Goal: Task Accomplishment & Management: Manage account settings

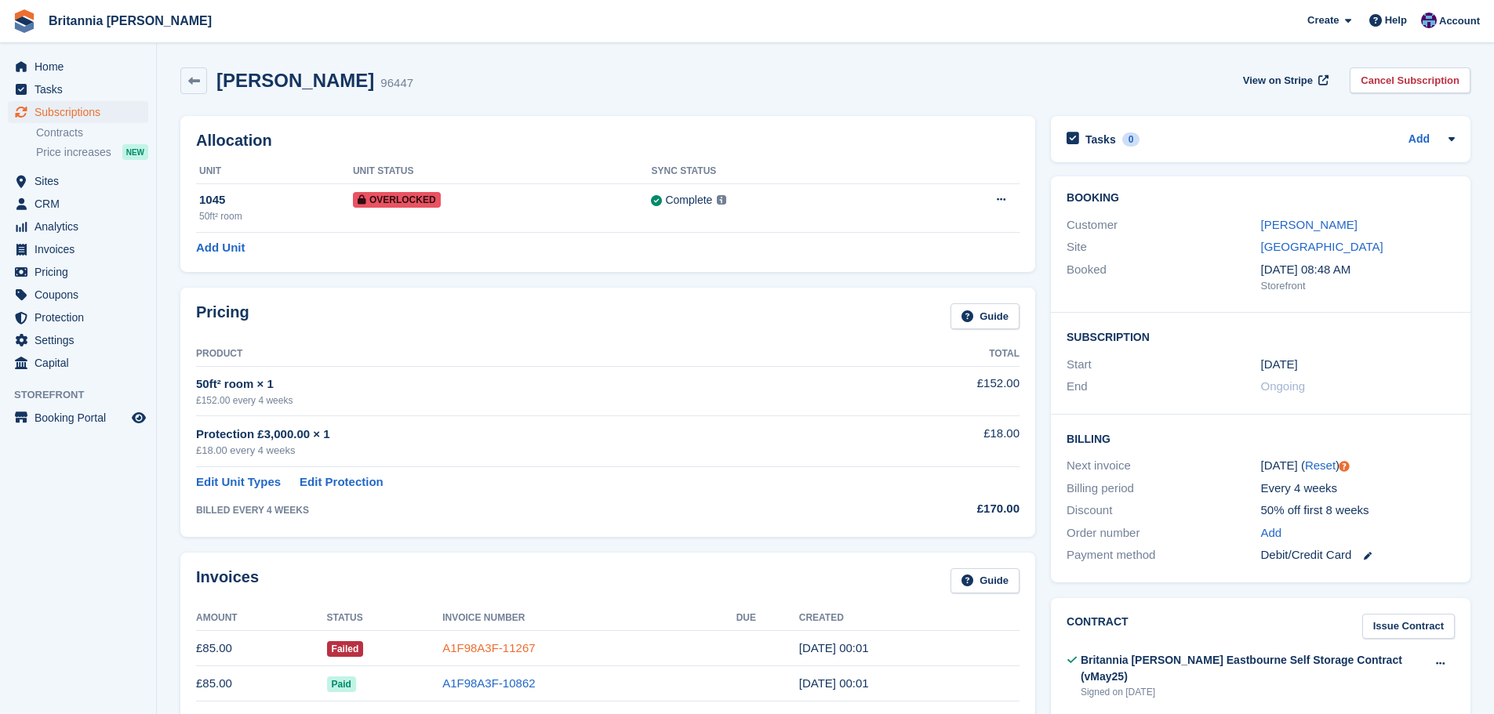
click at [509, 652] on link "A1F98A3F-11267" at bounding box center [488, 647] width 93 height 13
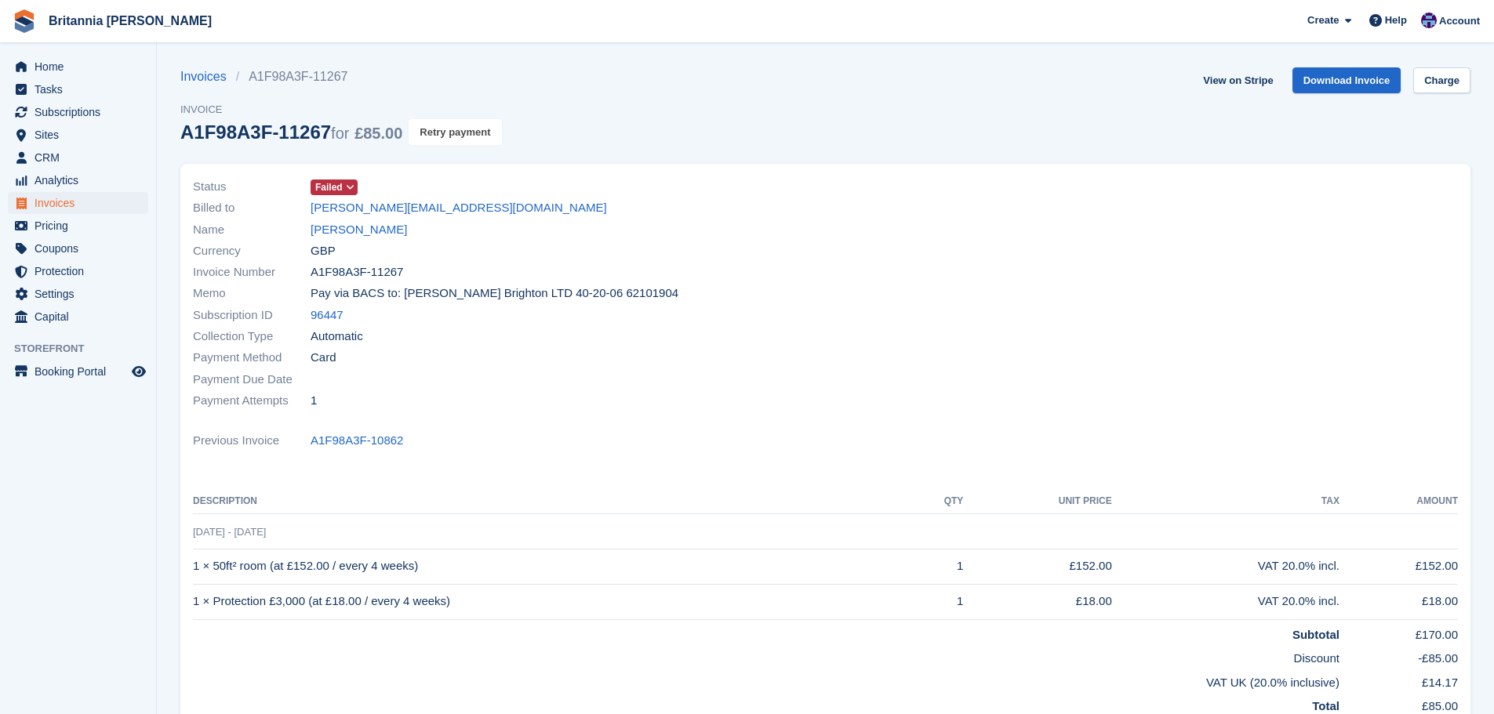
click at [460, 133] on button "Retry payment" at bounding box center [455, 132] width 93 height 26
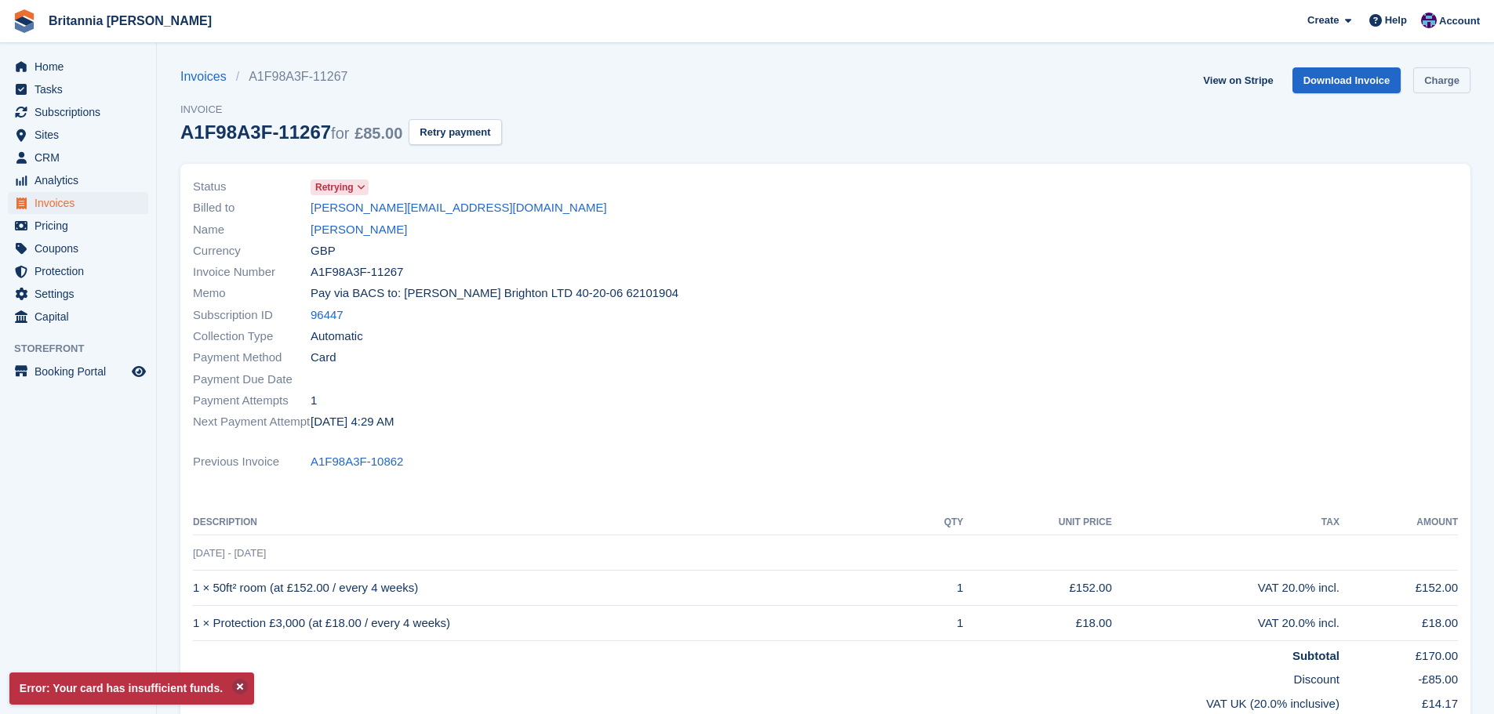
click at [1446, 92] on link "Charge" at bounding box center [1441, 80] width 57 height 26
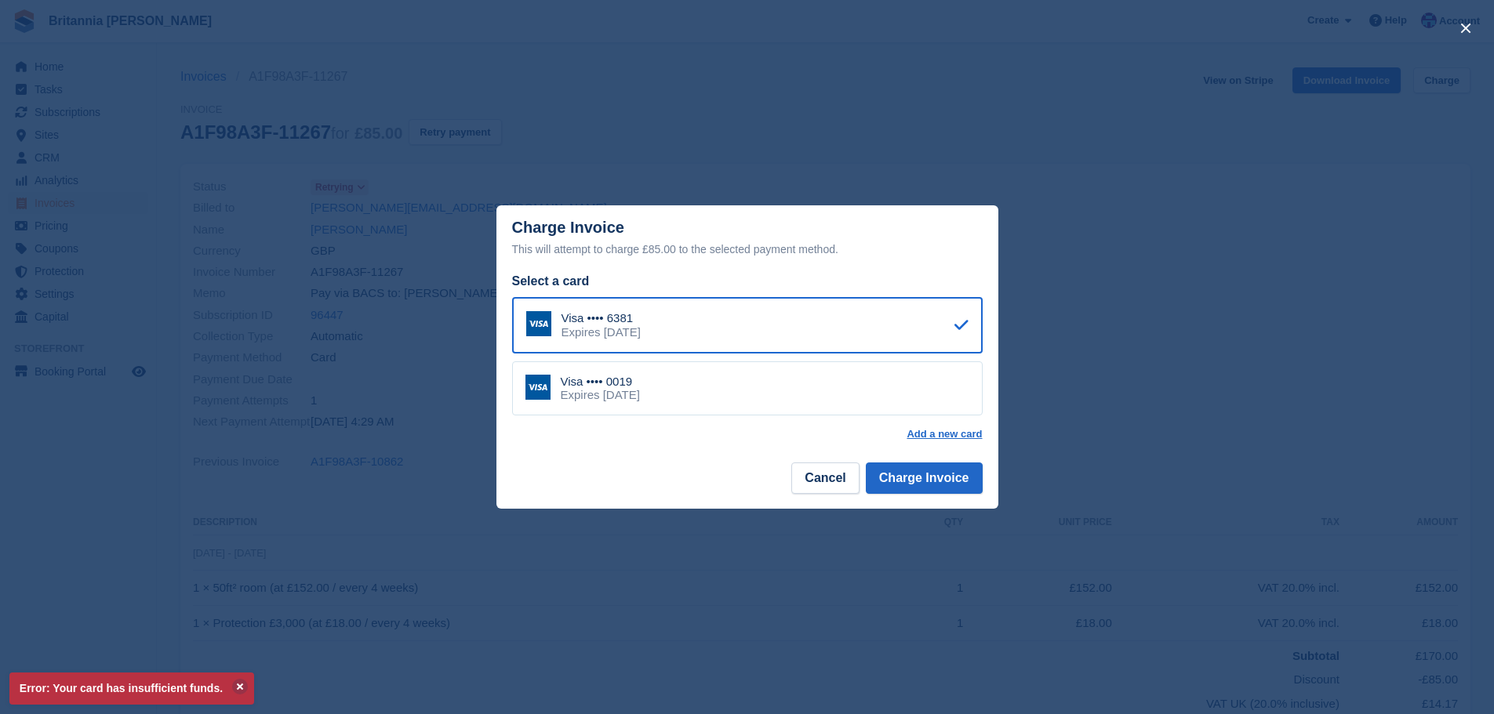
click at [753, 388] on div "Visa •••• 0019 Expires March 2029" at bounding box center [747, 389] width 471 height 55
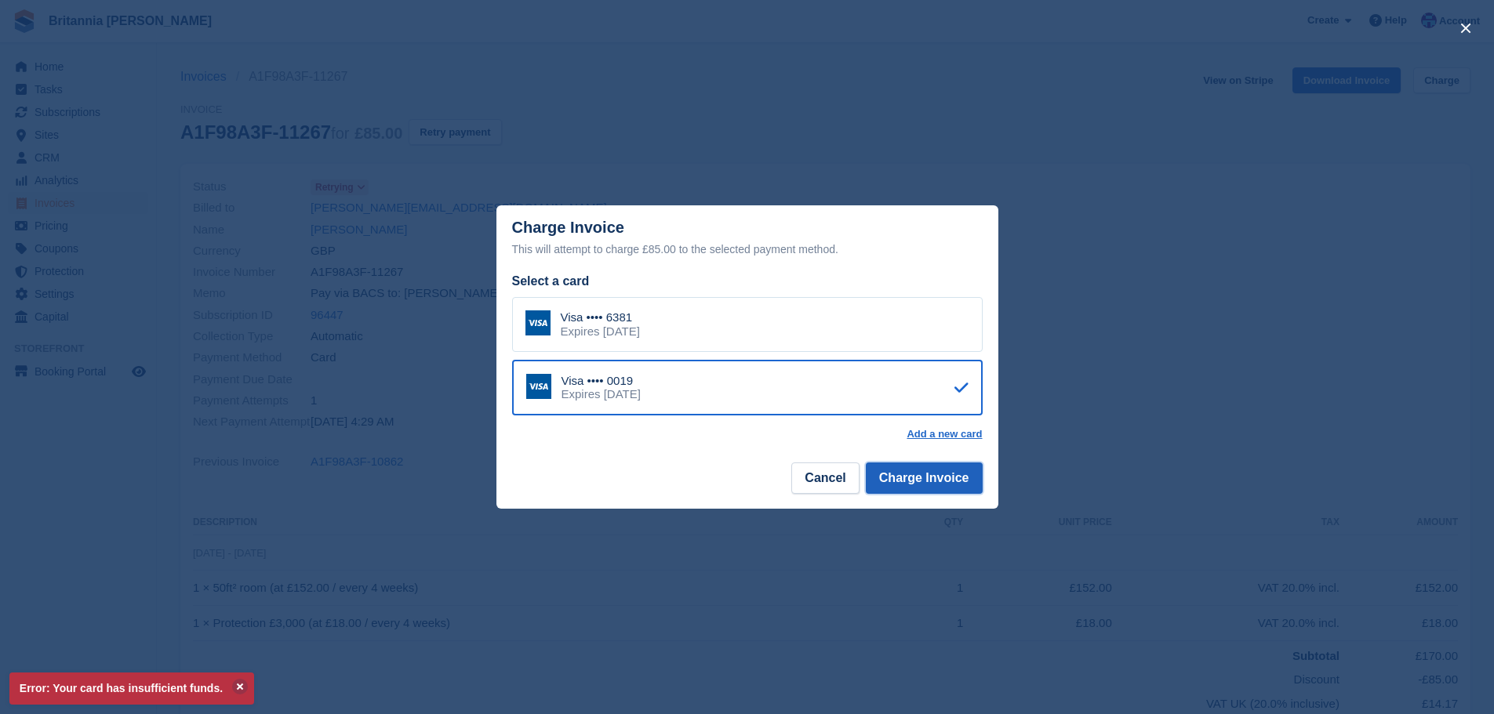
click at [922, 487] on button "Charge Invoice" at bounding box center [924, 478] width 117 height 31
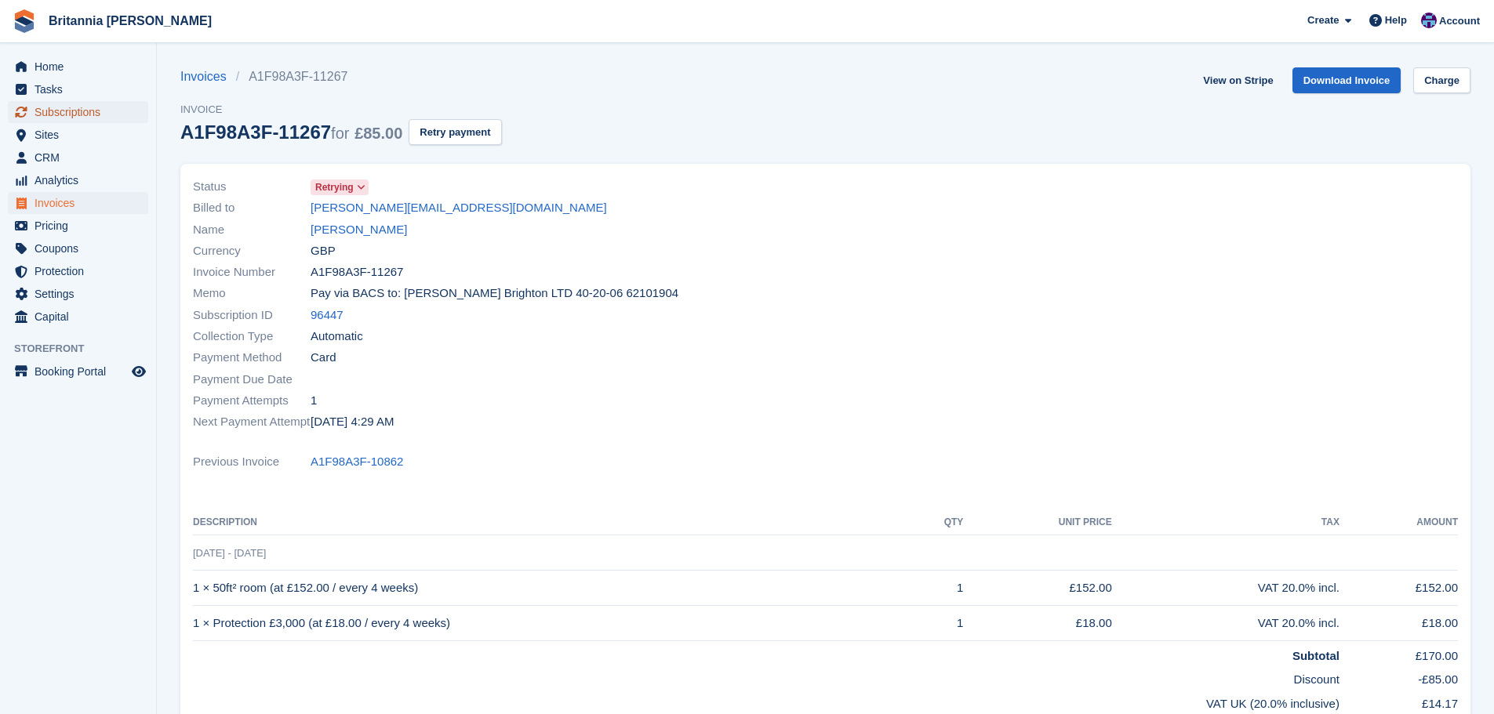
click at [96, 104] on span "Subscriptions" at bounding box center [82, 112] width 94 height 22
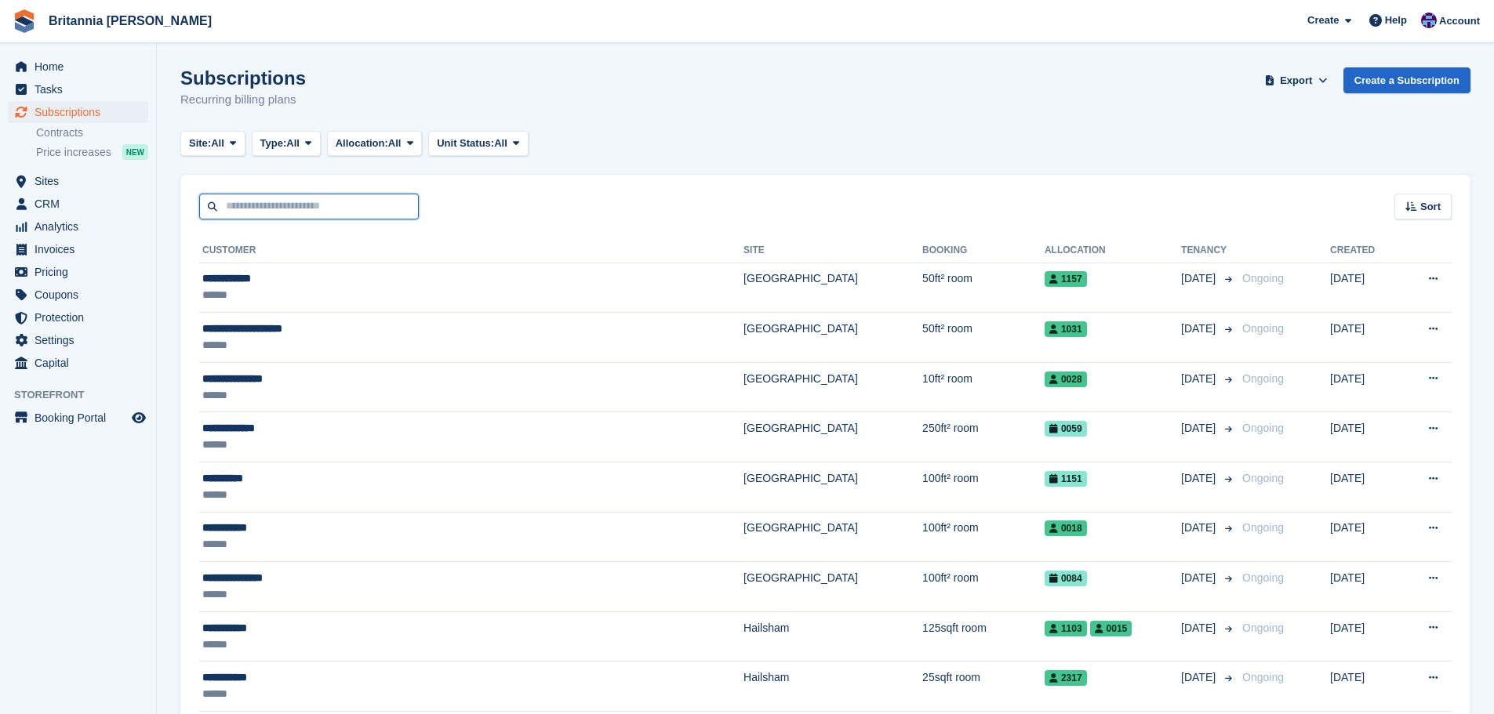
click at [287, 196] on input "text" at bounding box center [309, 207] width 220 height 26
type input "*****"
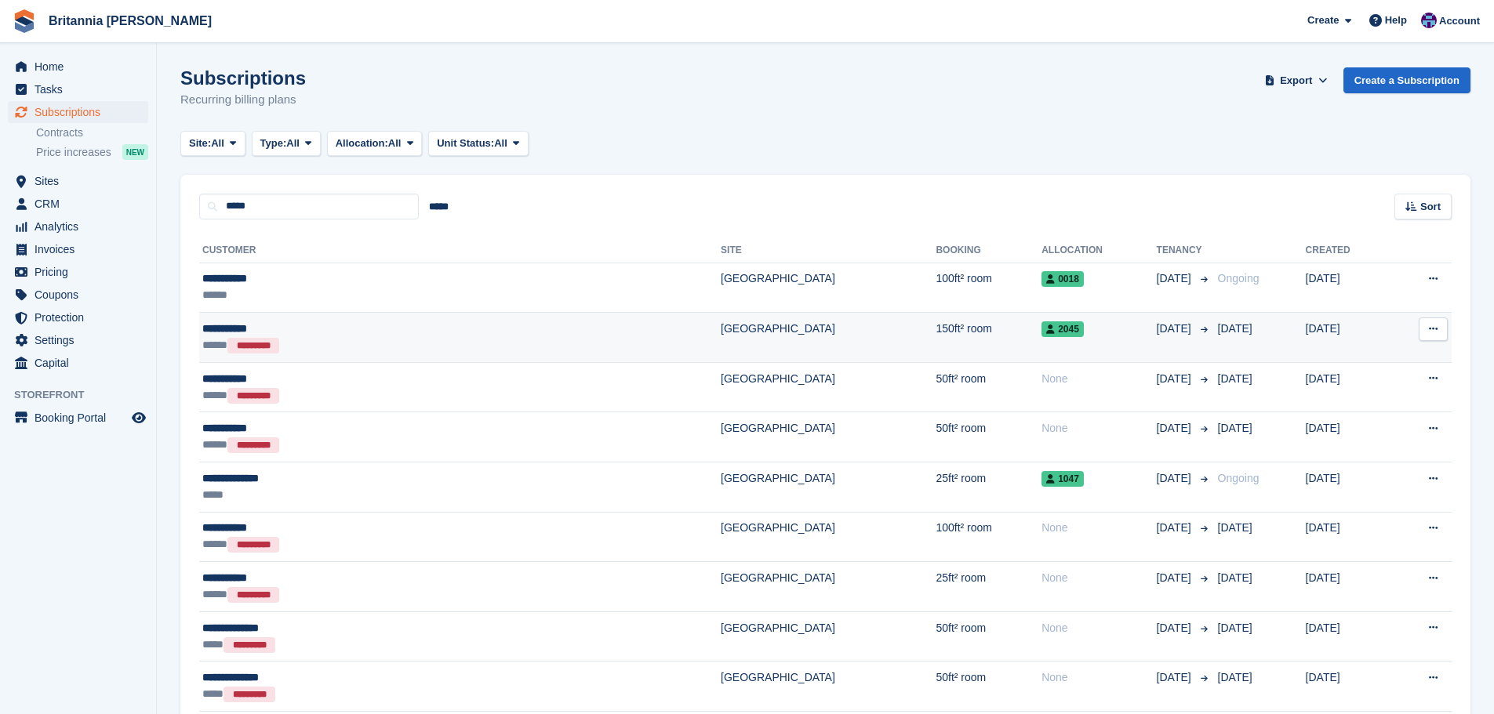
click at [936, 343] on td "150ft² room" at bounding box center [989, 338] width 106 height 50
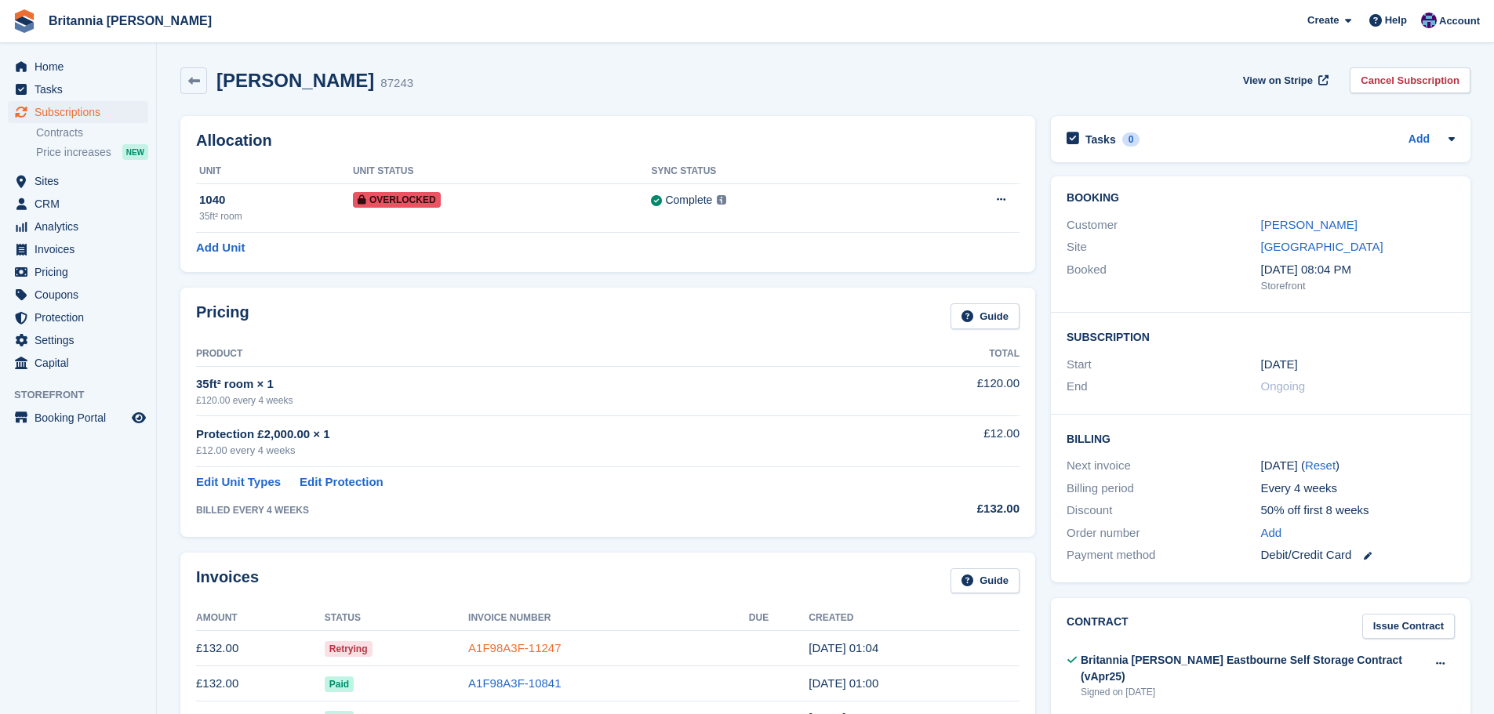
click at [515, 654] on link "A1F98A3F-11247" at bounding box center [514, 647] width 93 height 13
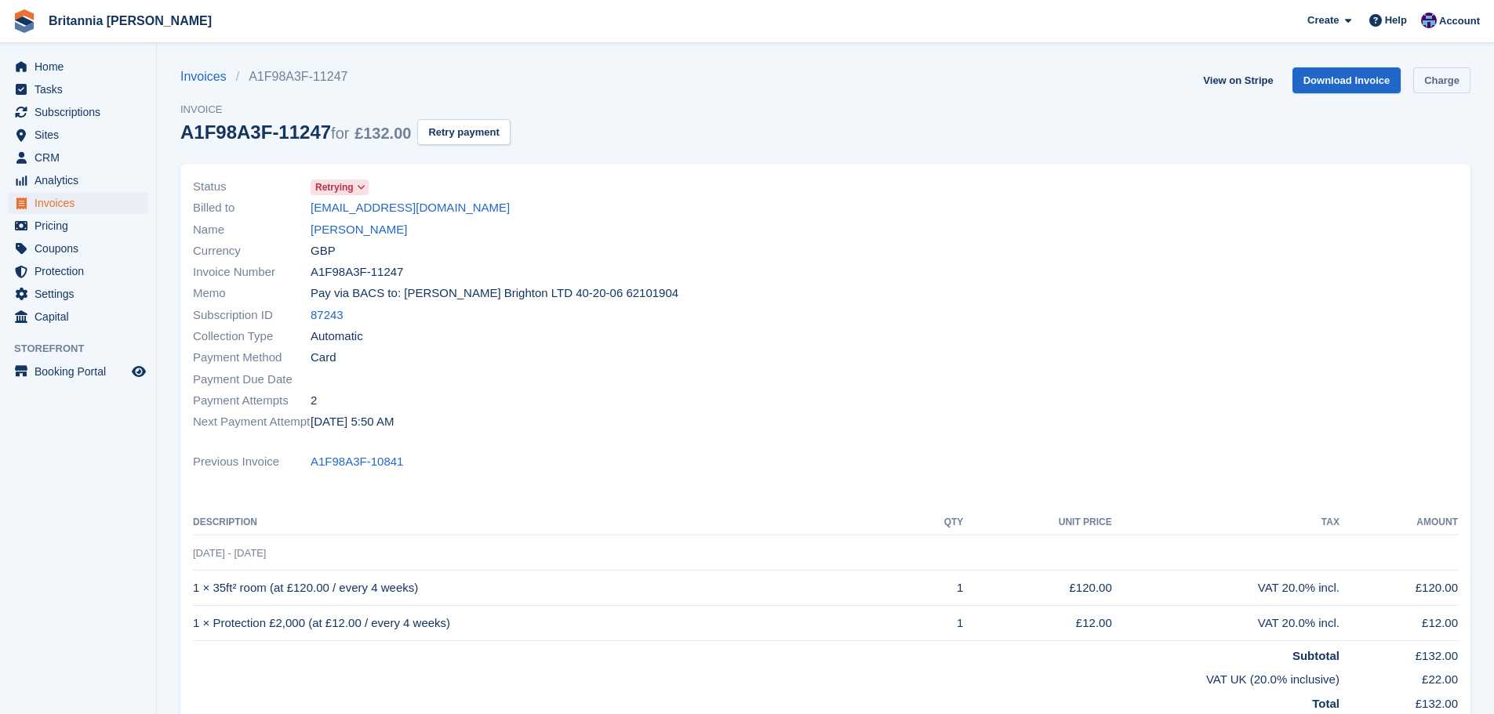
click at [1446, 86] on link "Charge" at bounding box center [1441, 80] width 57 height 26
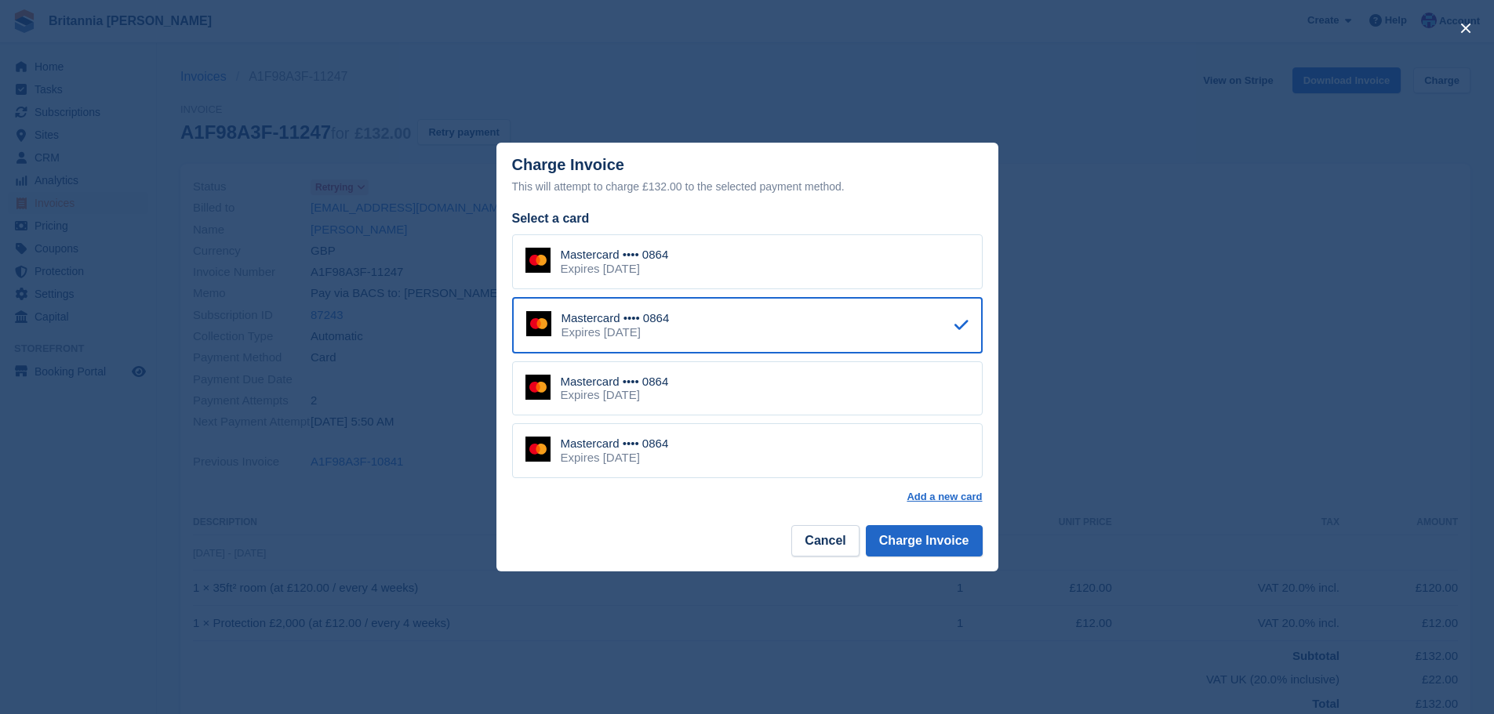
click at [691, 327] on div "Mastercard •••• 0864 Expires March 2030" at bounding box center [747, 325] width 471 height 56
click at [897, 546] on button "Charge Invoice" at bounding box center [924, 540] width 117 height 31
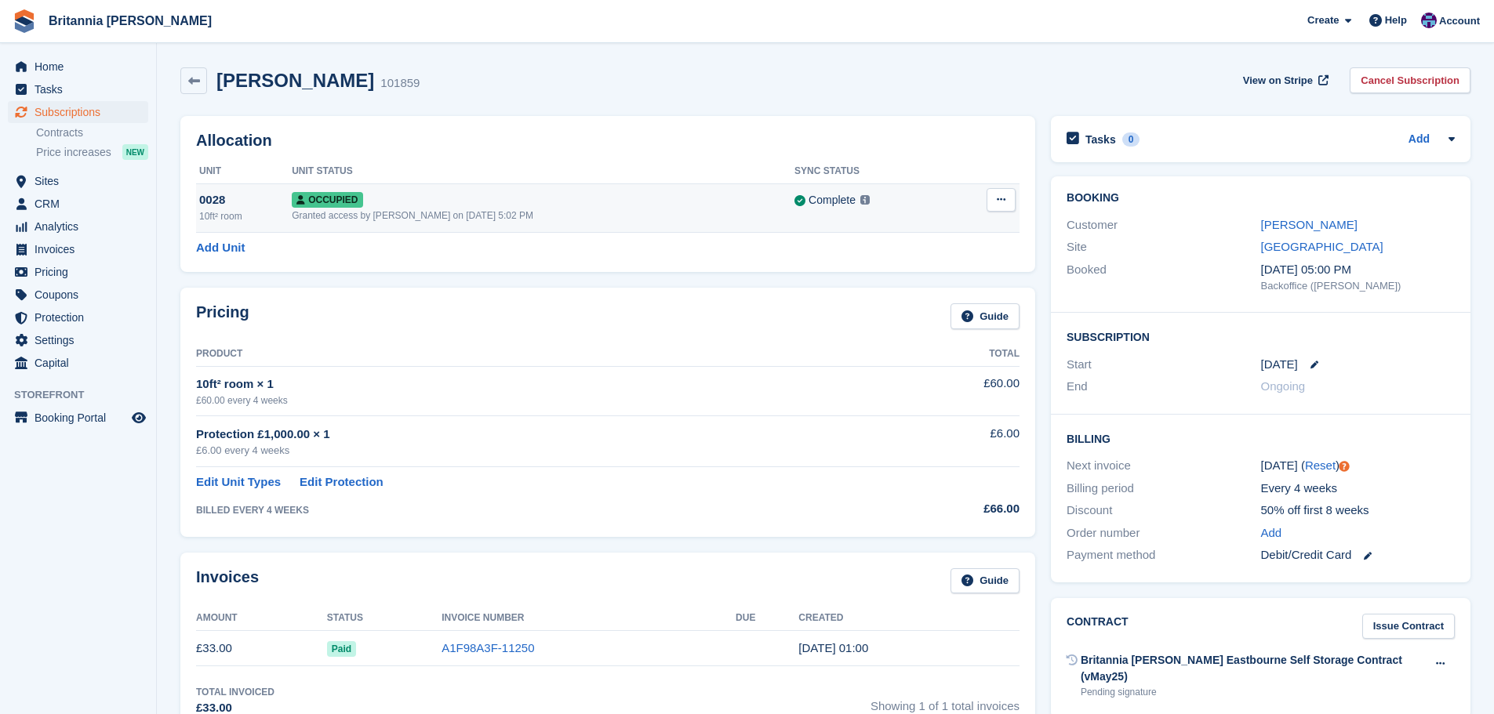
click at [1005, 202] on icon at bounding box center [1001, 199] width 9 height 10
click at [961, 231] on p "Overlock" at bounding box center [940, 230] width 136 height 20
